Goal: Entertainment & Leisure: Browse casually

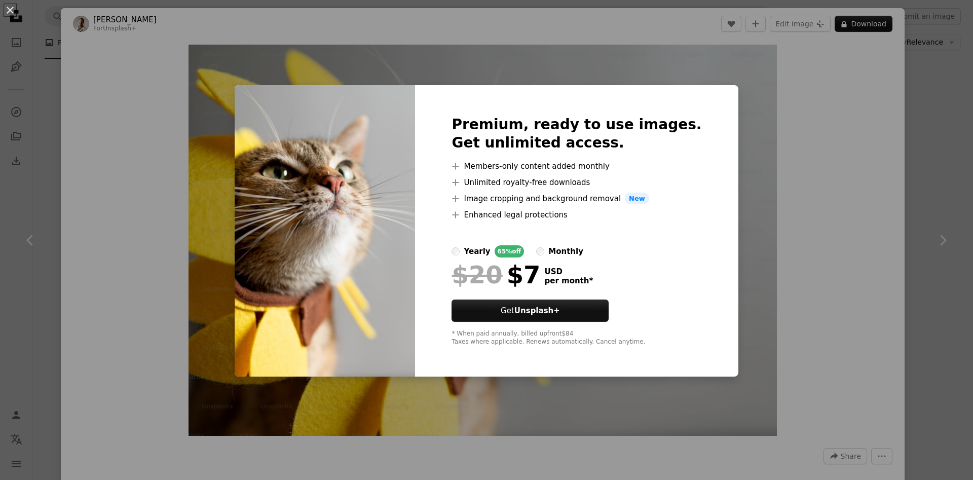
click at [846, 262] on div "An X shape Premium, ready to use images. Get unlimited access. A plus sign Memb…" at bounding box center [486, 240] width 973 height 480
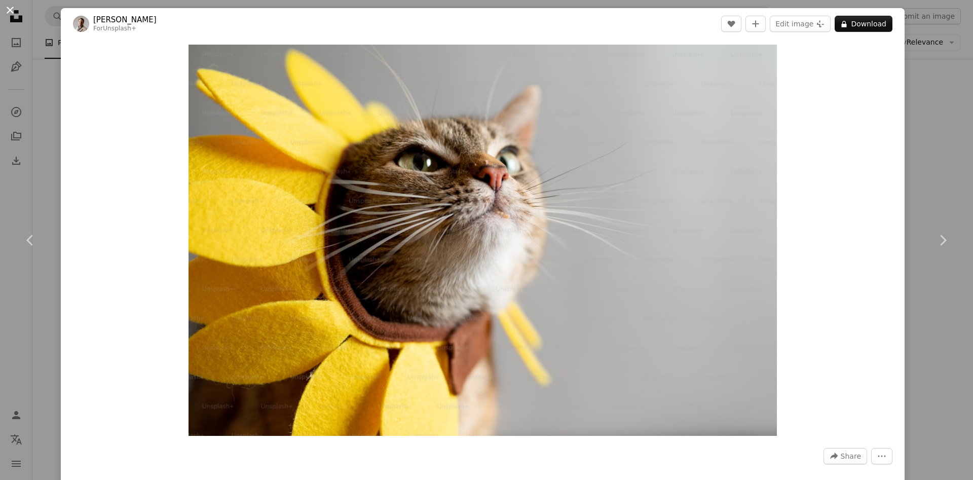
click at [9, 8] on button "An X shape" at bounding box center [10, 10] width 12 height 12
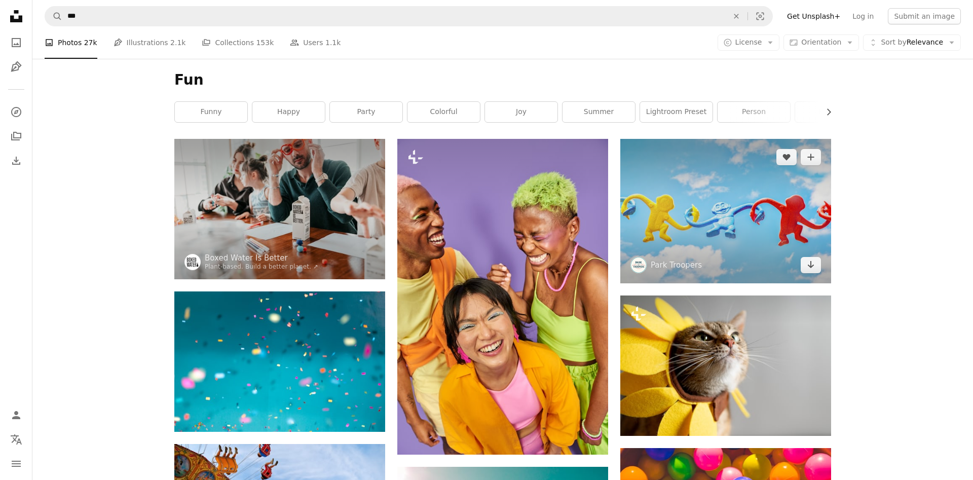
click at [623, 251] on img at bounding box center [725, 211] width 211 height 144
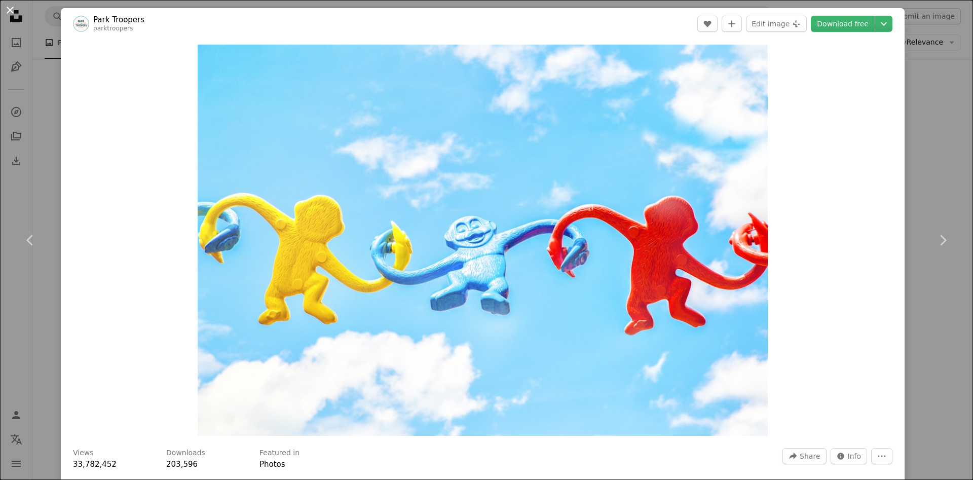
click at [8, 13] on button "An X shape" at bounding box center [10, 10] width 12 height 12
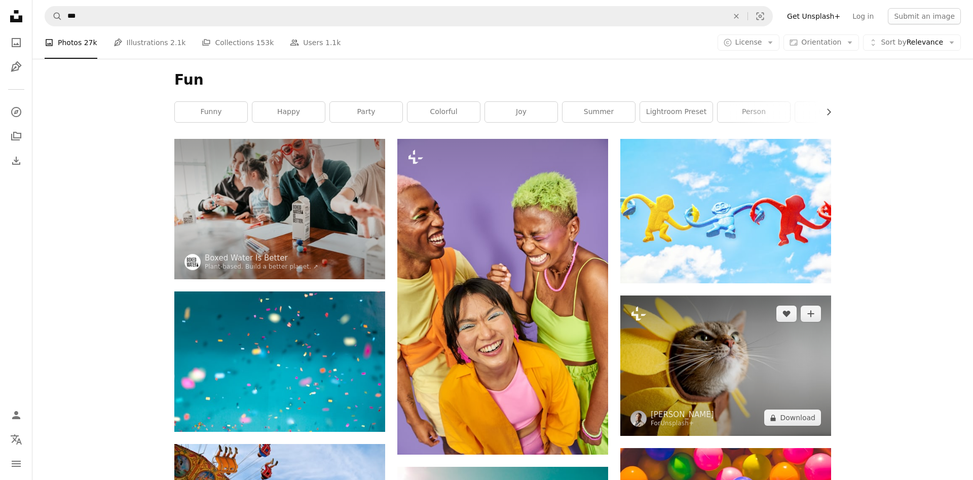
click at [789, 354] on img at bounding box center [725, 365] width 211 height 140
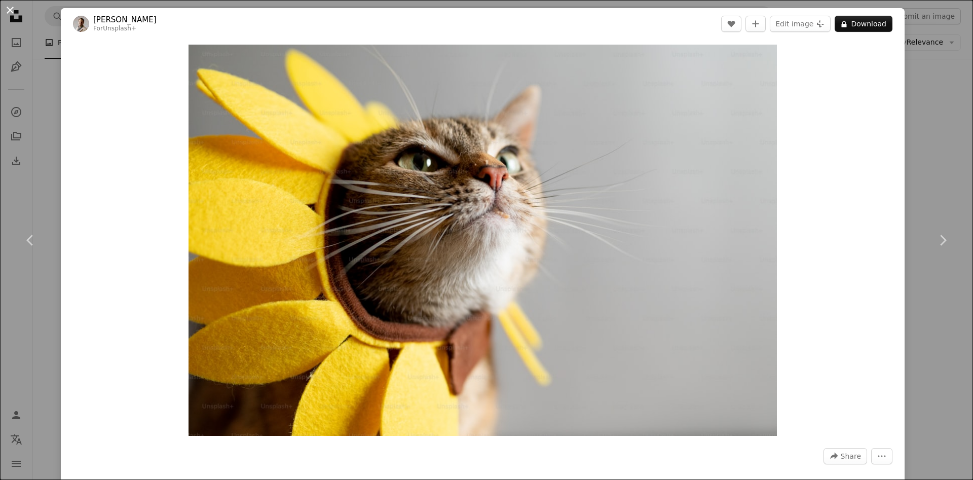
click at [9, 12] on button "An X shape" at bounding box center [10, 10] width 12 height 12
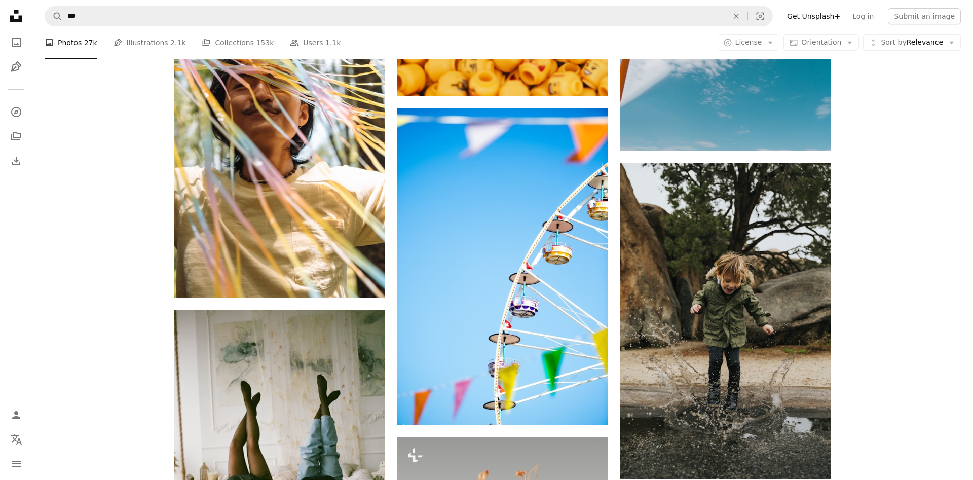
scroll to position [2835, 0]
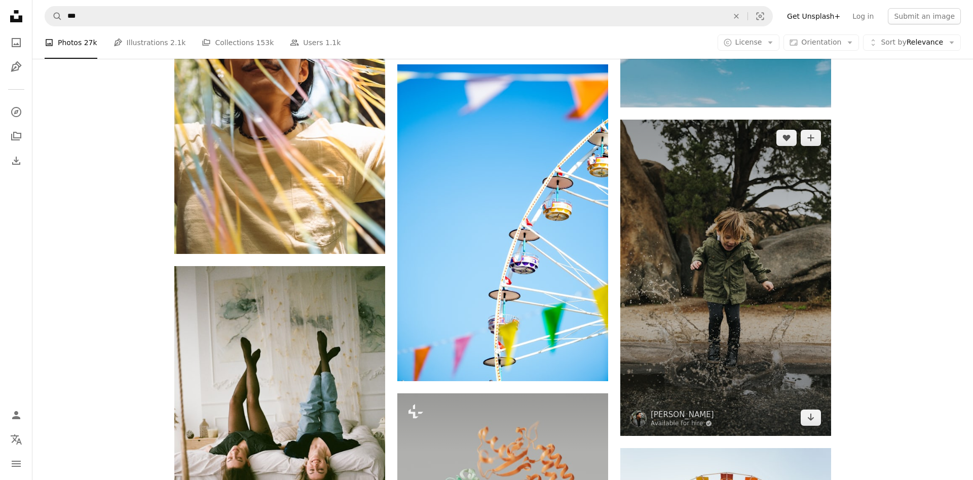
click at [748, 254] on img at bounding box center [725, 278] width 211 height 316
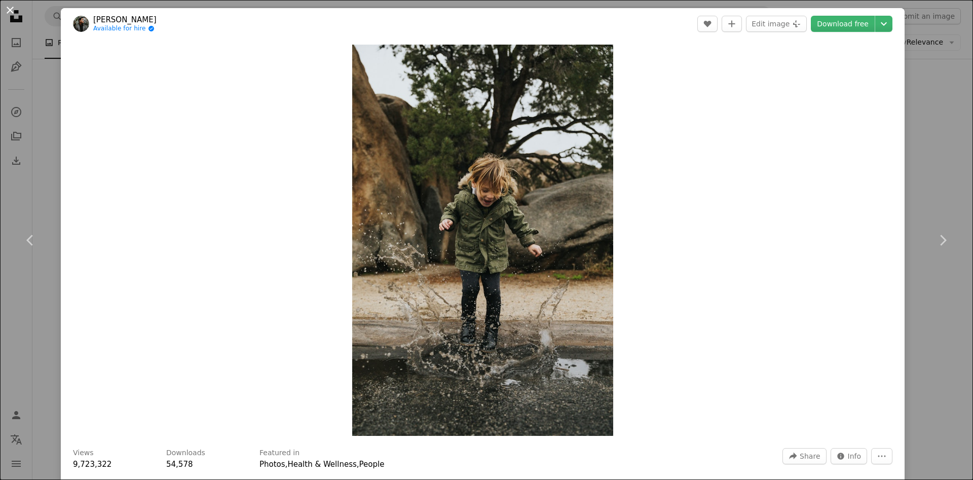
click at [9, 11] on button "An X shape" at bounding box center [10, 10] width 12 height 12
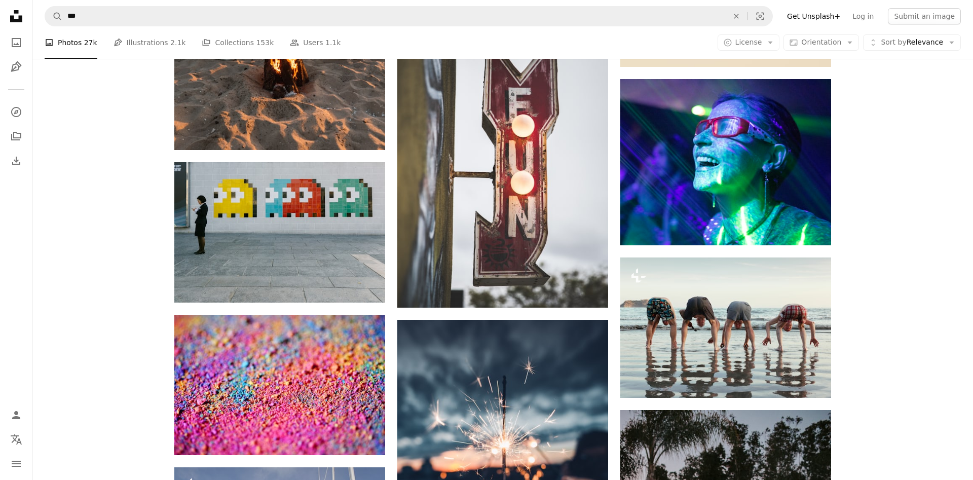
scroll to position [3883, 0]
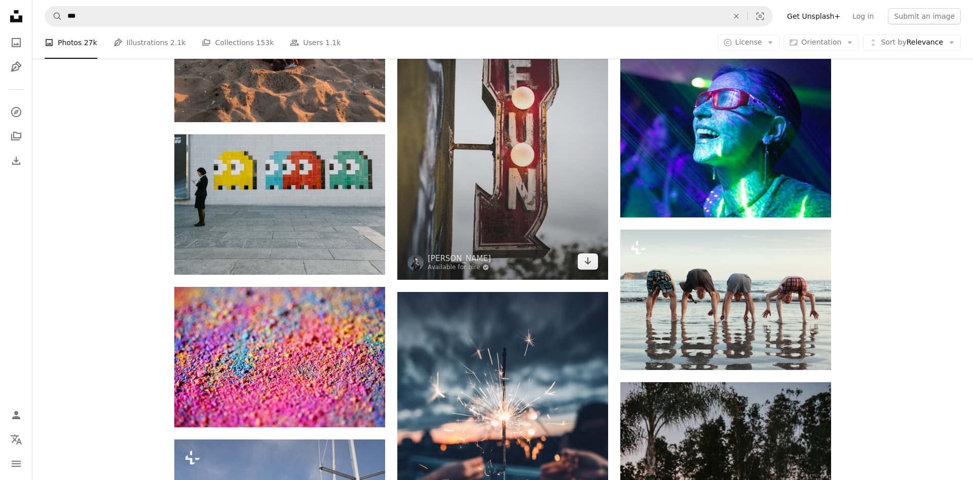
click at [527, 177] on img at bounding box center [502, 122] width 211 height 316
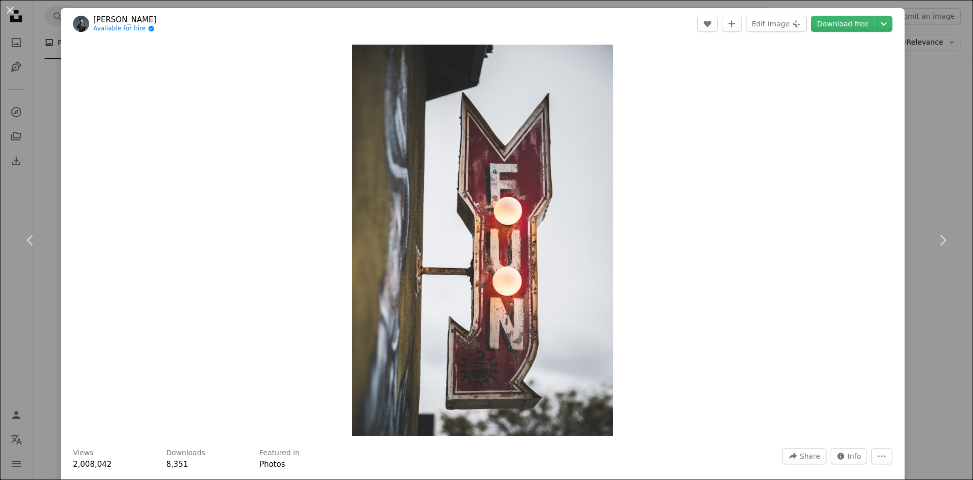
click at [530, 0] on div "An X shape Chevron left Chevron right [GEOGRAPHIC_DATA][PERSON_NAME] Available …" at bounding box center [486, 240] width 973 height 480
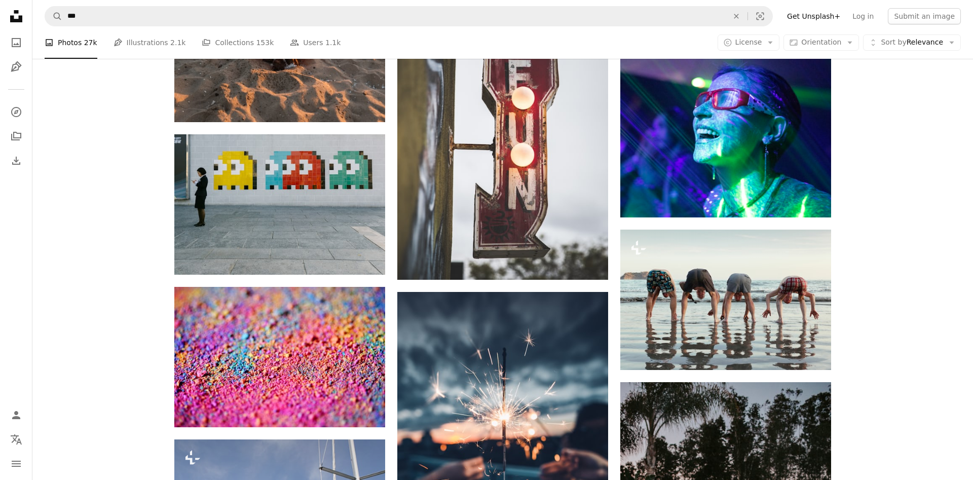
scroll to position [3883, 0]
